Goal: Browse casually

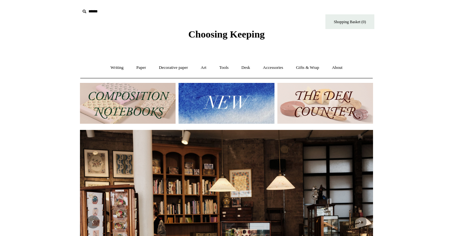
click at [206, 109] on img at bounding box center [226, 103] width 96 height 41
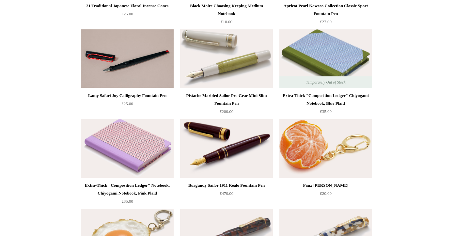
scroll to position [145, 0]
click at [115, 138] on img at bounding box center [127, 148] width 93 height 59
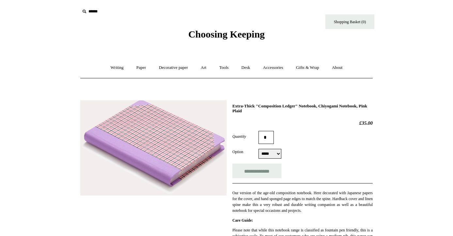
select select "*****"
click at [184, 70] on link "Decorative paper +" at bounding box center [173, 67] width 41 height 17
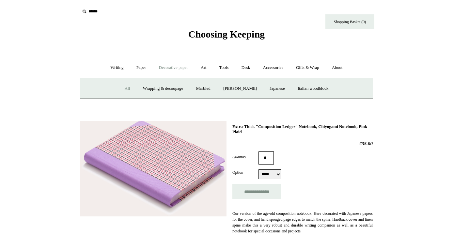
click at [121, 88] on link "All" at bounding box center [127, 88] width 17 height 17
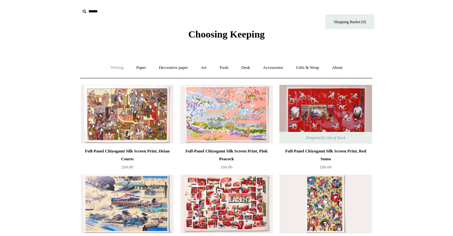
click at [110, 70] on link "Writing +" at bounding box center [117, 67] width 25 height 17
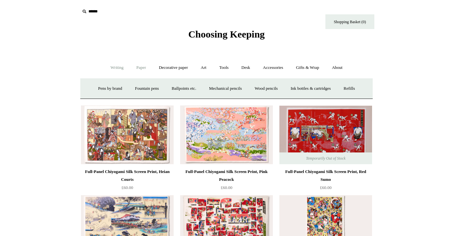
click at [132, 68] on link "Paper +" at bounding box center [141, 67] width 22 height 17
click at [160, 89] on link "📆 Dated Diaries 📆" at bounding box center [175, 88] width 48 height 17
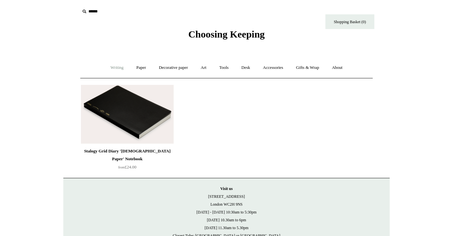
click at [115, 69] on link "Writing +" at bounding box center [117, 67] width 25 height 17
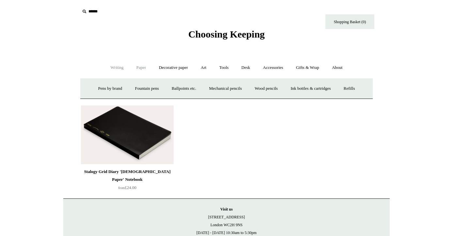
click at [146, 70] on link "Paper +" at bounding box center [141, 67] width 22 height 17
click at [304, 88] on link "Writing paper and envelopes +" at bounding box center [302, 88] width 60 height 17
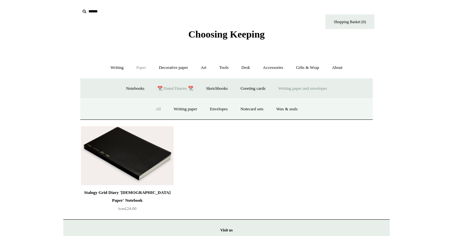
click at [160, 110] on link "All" at bounding box center [157, 108] width 17 height 17
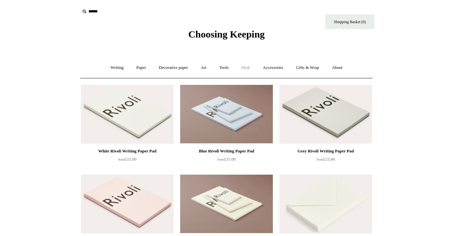
click at [244, 66] on link "Desk +" at bounding box center [245, 67] width 21 height 17
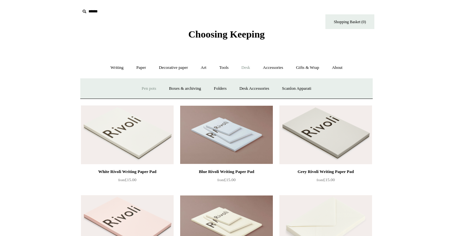
click at [145, 86] on link "Pen pots" at bounding box center [149, 88] width 26 height 17
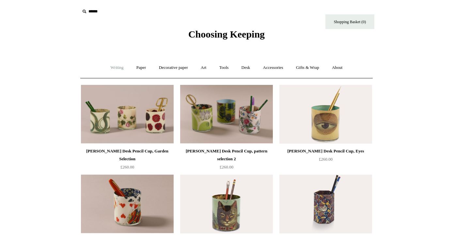
click at [110, 66] on link "Writing +" at bounding box center [117, 67] width 25 height 17
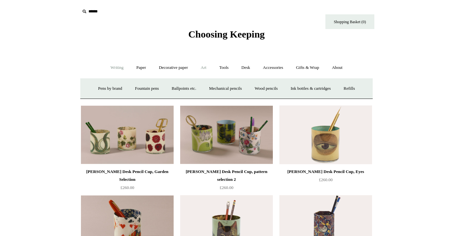
click at [209, 70] on link "Art +" at bounding box center [203, 67] width 17 height 17
click at [247, 68] on link "Desk +" at bounding box center [245, 67] width 21 height 17
click at [199, 88] on link "Boxes & archiving" at bounding box center [185, 88] width 44 height 17
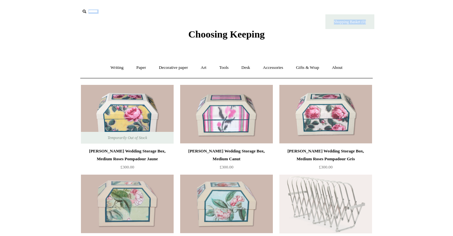
drag, startPoint x: 452, startPoint y: 29, endPoint x: 458, endPoint y: 45, distance: 17.0
drag, startPoint x: 452, startPoint y: 35, endPoint x: 460, endPoint y: 55, distance: 21.7
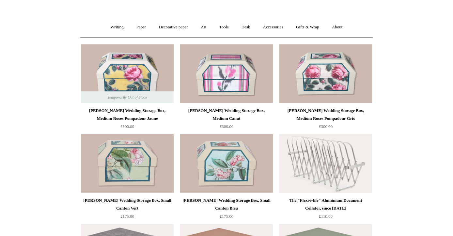
scroll to position [42, 0]
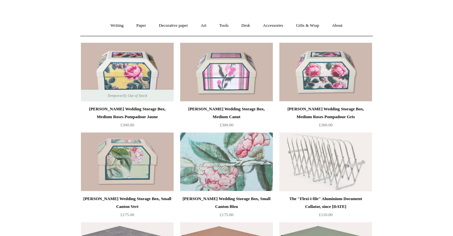
click at [210, 149] on img at bounding box center [226, 161] width 93 height 59
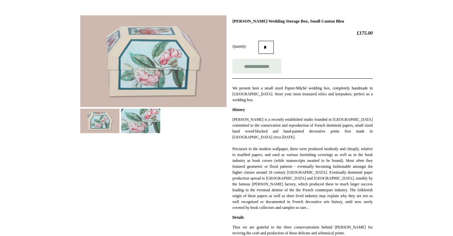
scroll to position [31, 0]
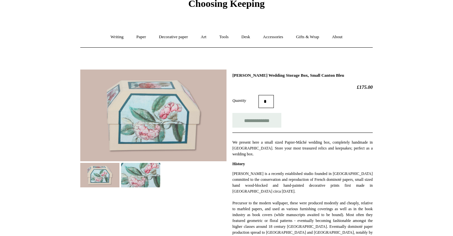
click at [167, 125] on img at bounding box center [153, 115] width 146 height 92
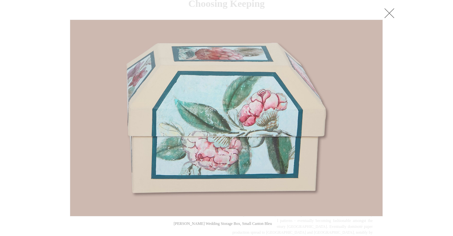
click at [167, 125] on link at bounding box center [125, 118] width 110 height 197
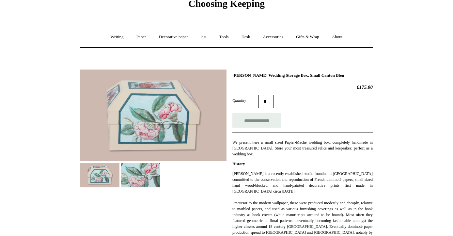
click at [199, 36] on link "Art +" at bounding box center [203, 36] width 17 height 17
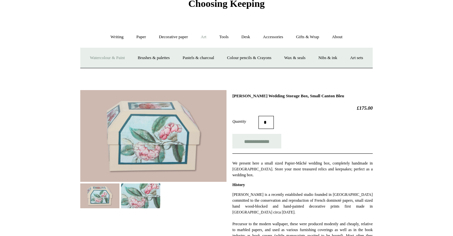
click at [130, 56] on link "Watercolour & Paint" at bounding box center [107, 57] width 47 height 17
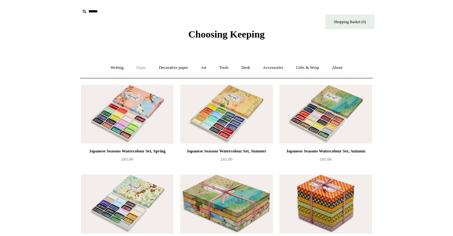
click at [143, 67] on link "Paper +" at bounding box center [141, 67] width 22 height 17
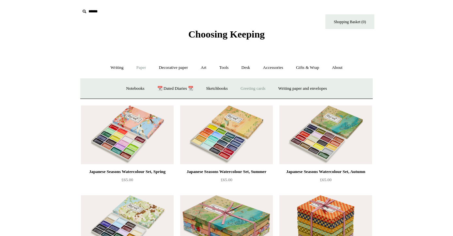
click at [256, 90] on link "Greeting cards +" at bounding box center [252, 88] width 37 height 17
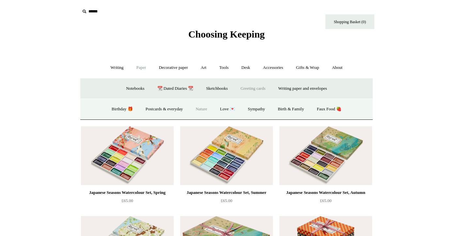
click at [205, 110] on link "Nature" at bounding box center [200, 108] width 23 height 17
